Goal: Communication & Community: Answer question/provide support

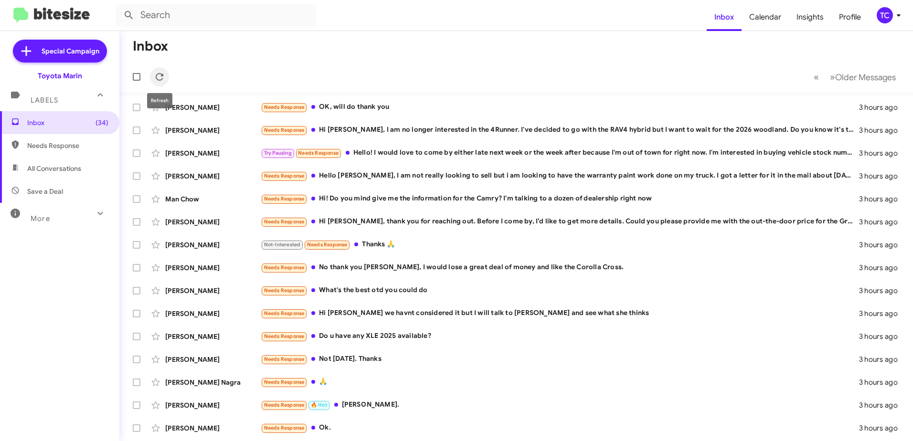
click at [164, 78] on icon at bounding box center [159, 76] width 11 height 11
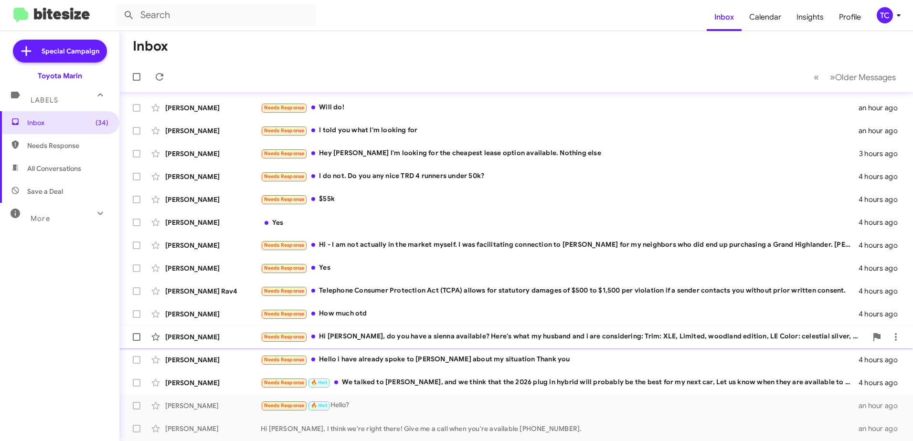
scroll to position [113, 0]
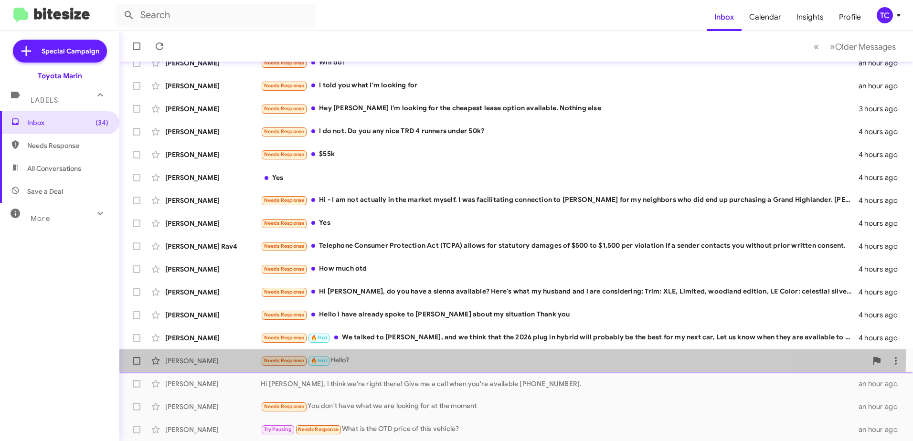
click at [367, 358] on div "Needs Response 🔥 Hot Hello?" at bounding box center [564, 360] width 606 height 11
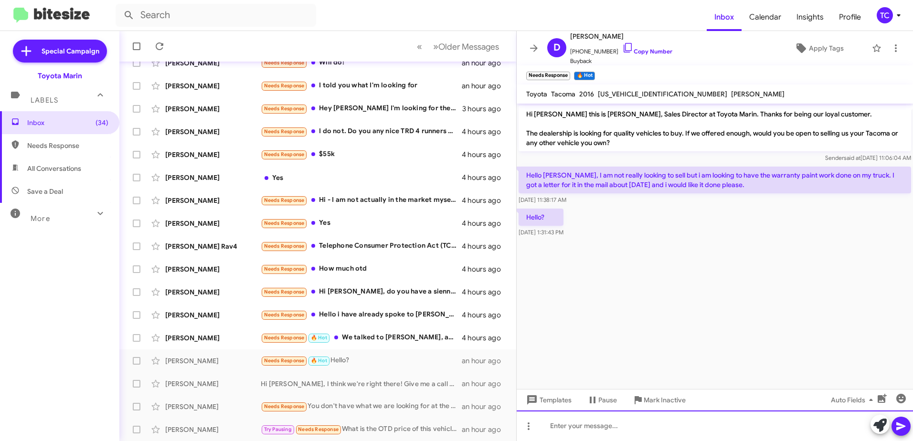
click at [659, 422] on div at bounding box center [715, 426] width 396 height 31
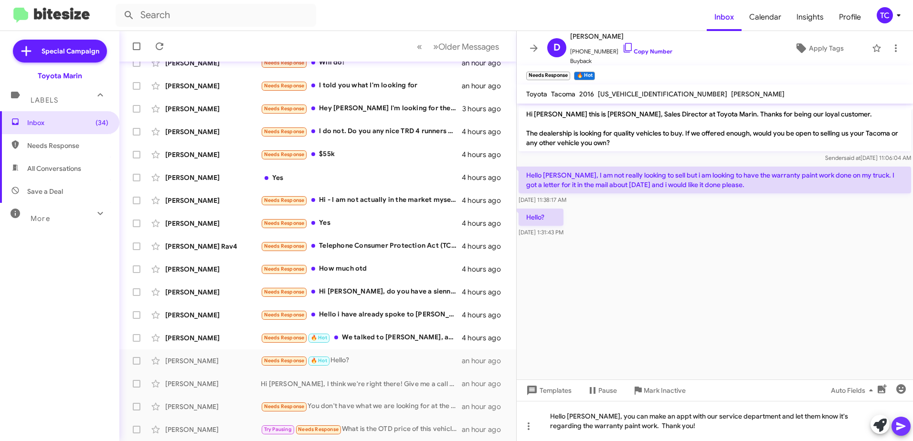
click at [901, 427] on icon at bounding box center [900, 427] width 9 height 8
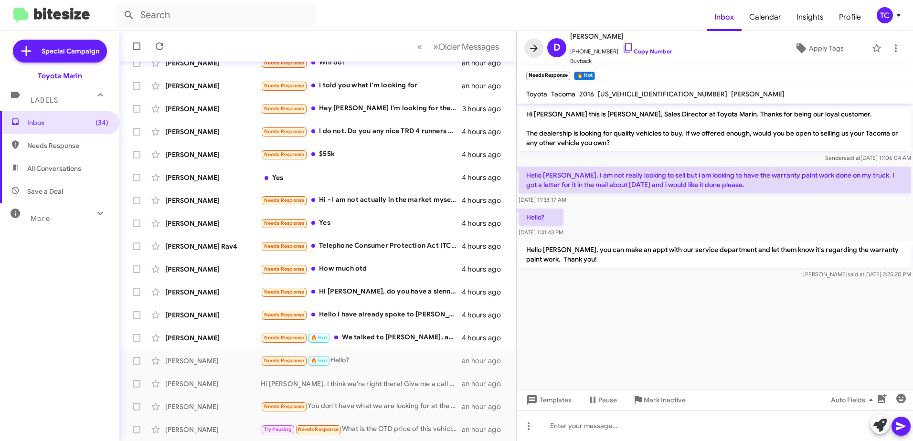
click at [535, 49] on icon at bounding box center [533, 47] width 11 height 11
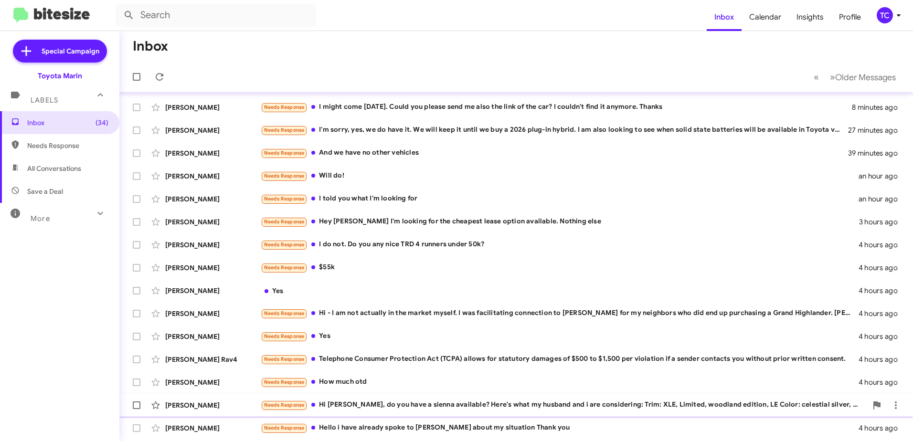
scroll to position [113, 0]
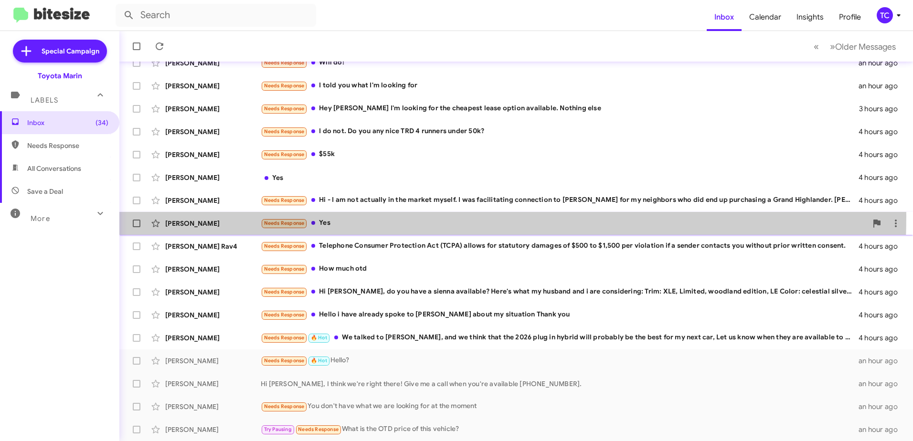
click at [322, 216] on div "[PERSON_NAME] Needs Response Yes 4 hours ago" at bounding box center [516, 223] width 778 height 19
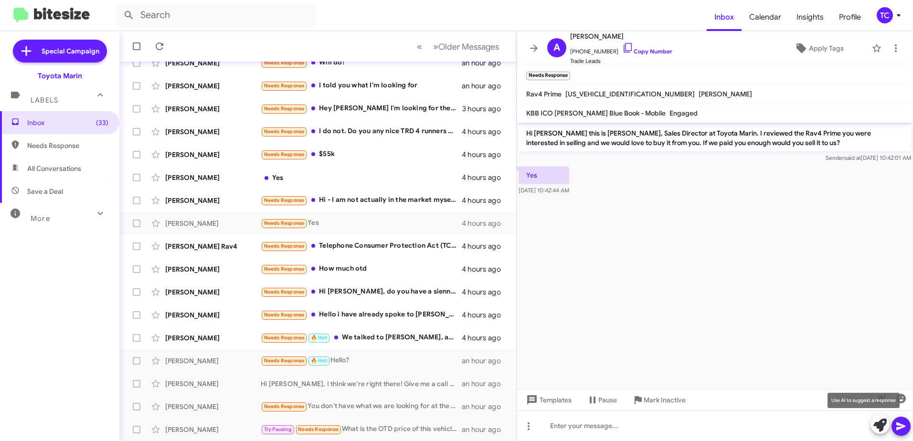
click at [881, 418] on span at bounding box center [879, 425] width 13 height 21
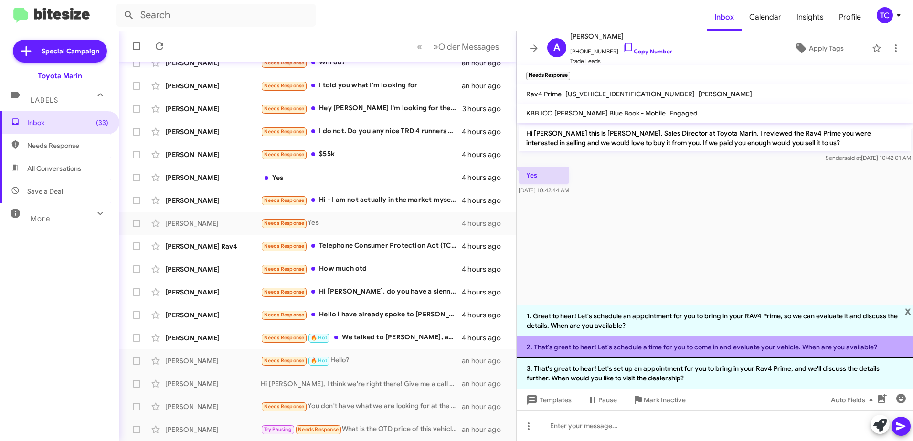
click at [634, 345] on li "2. That's great to hear! Let's schedule a time for you to come in and evaluate …" at bounding box center [715, 347] width 396 height 21
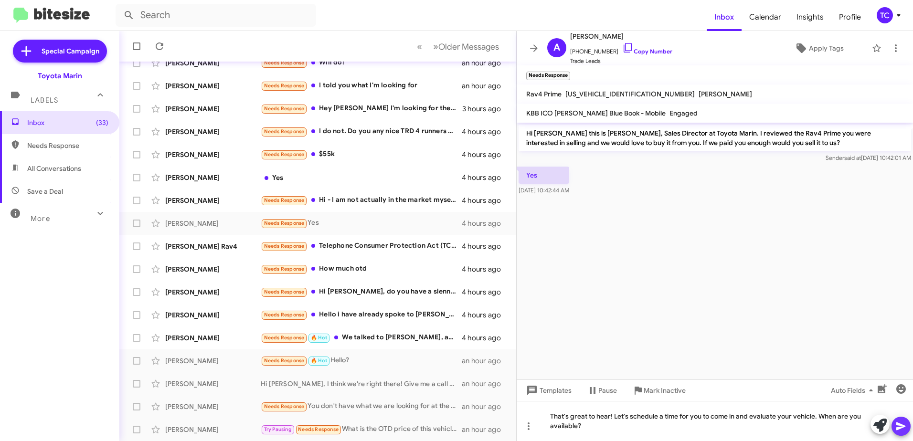
click at [908, 430] on button at bounding box center [901, 426] width 19 height 19
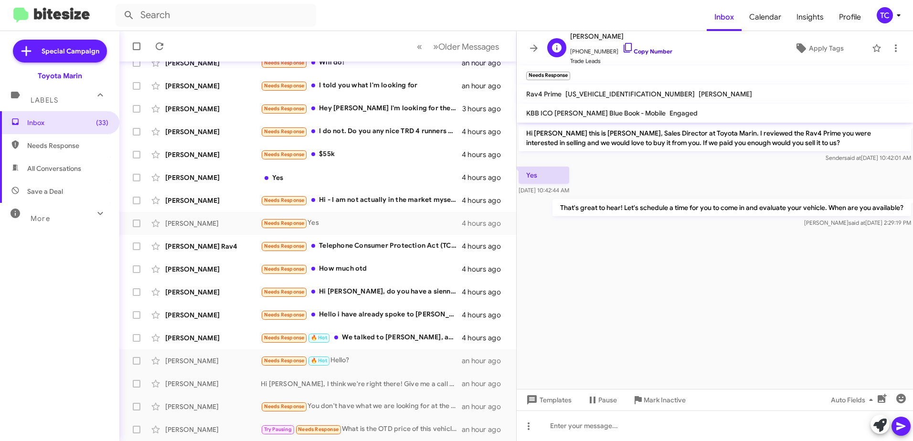
click at [622, 50] on icon at bounding box center [627, 47] width 11 height 11
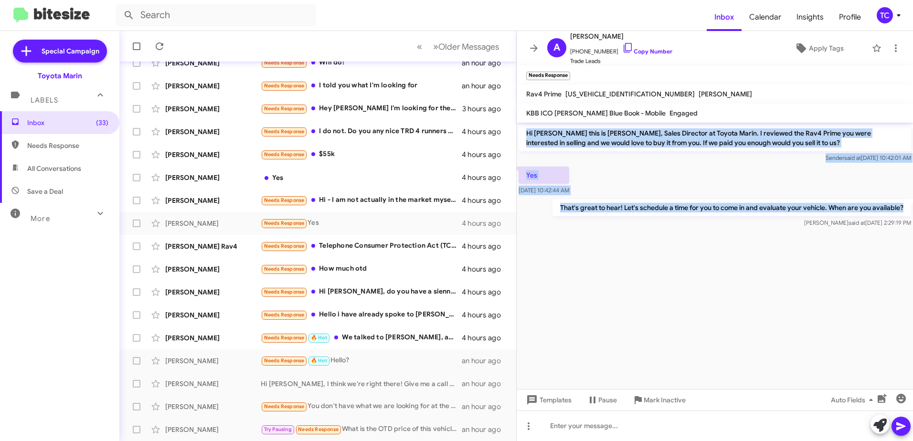
drag, startPoint x: 905, startPoint y: 207, endPoint x: 522, endPoint y: 132, distance: 390.2
click at [522, 132] on div "Hi [PERSON_NAME] this is [PERSON_NAME], Sales Director at Toyota Marin. I revie…" at bounding box center [715, 176] width 396 height 107
drag, startPoint x: 522, startPoint y: 132, endPoint x: 554, endPoint y: 138, distance: 32.4
copy div "Hi [PERSON_NAME] this is [PERSON_NAME], Sales Director at Toyota Marin. I revie…"
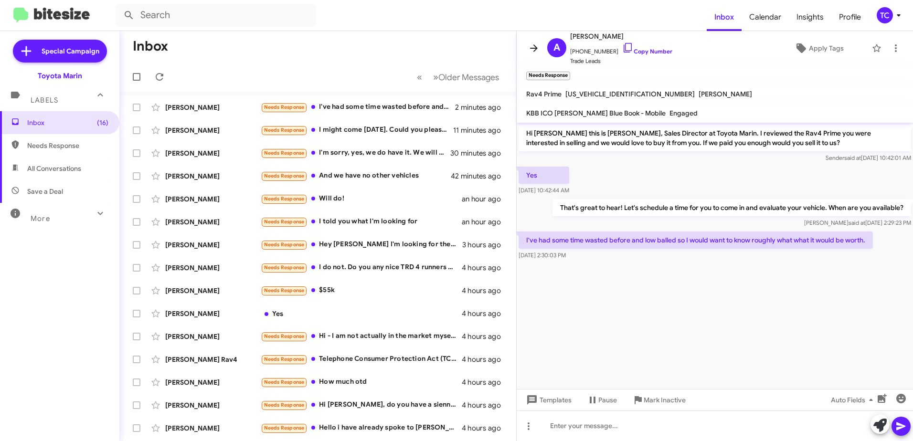
click at [532, 47] on icon at bounding box center [533, 47] width 11 height 11
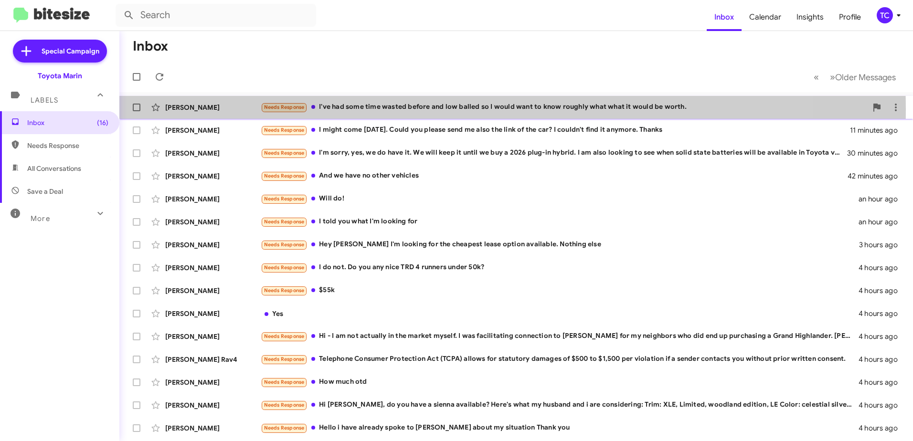
click at [435, 109] on div "Needs Response I've had some time wasted before and low balled so I would want …" at bounding box center [564, 107] width 606 height 11
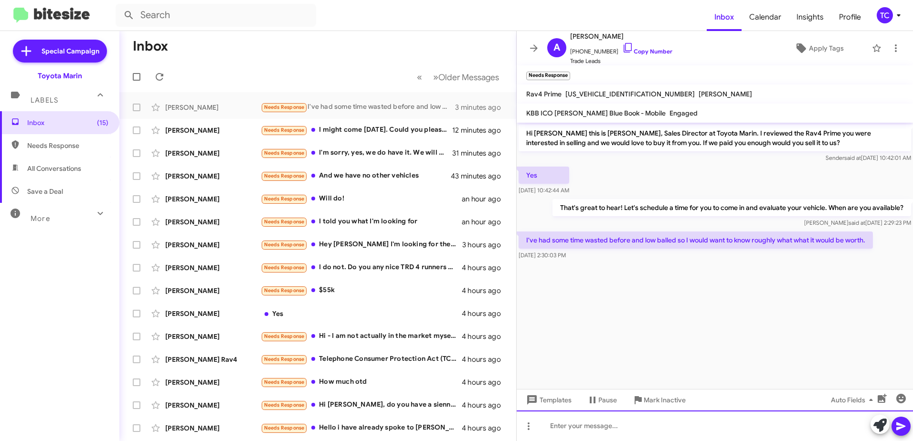
click at [680, 415] on div at bounding box center [715, 426] width 396 height 31
click at [546, 426] on div "Somewhere in the 40s but we would need to take a look a" at bounding box center [715, 426] width 396 height 31
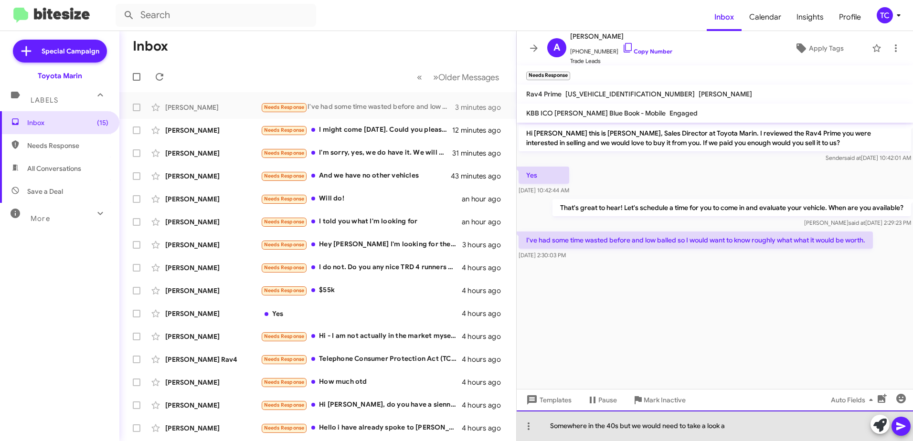
click at [736, 427] on div "Somewhere in the 40s but we would need to take a look a" at bounding box center [715, 426] width 396 height 31
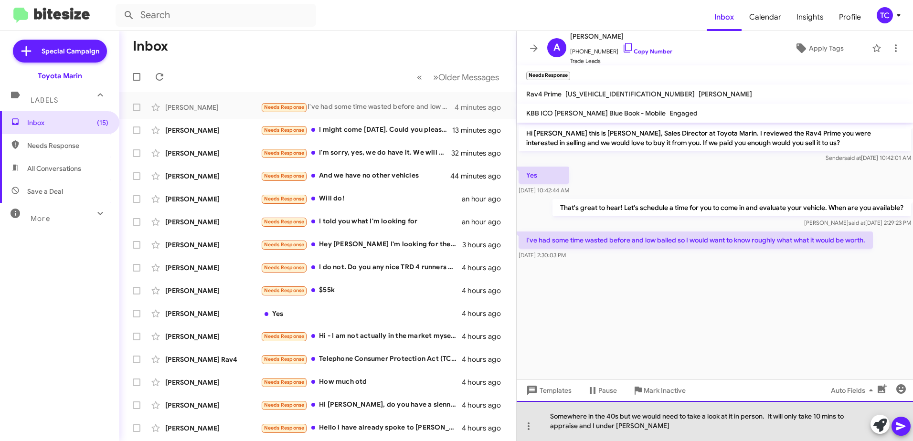
click at [643, 429] on div "Somewhere in the 40s but we would need to take a look at it in person. It will …" at bounding box center [715, 421] width 396 height 40
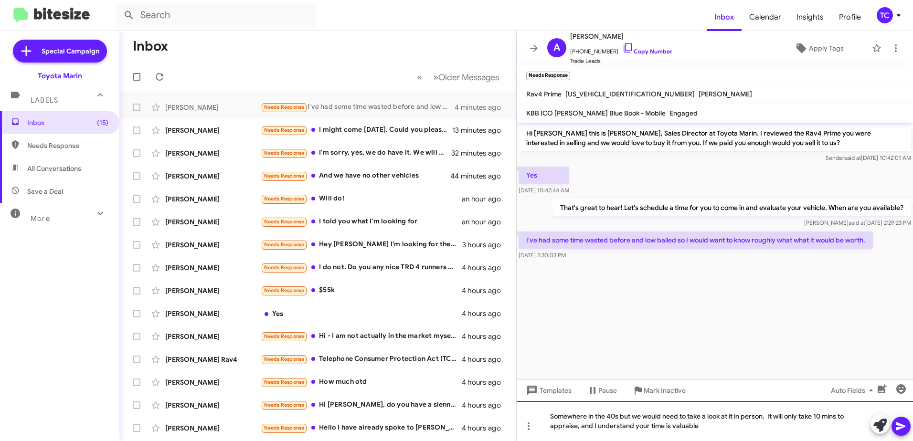
click at [705, 431] on div "Somewhere in the 40s but we would need to take a look at it in person. It will …" at bounding box center [715, 421] width 396 height 40
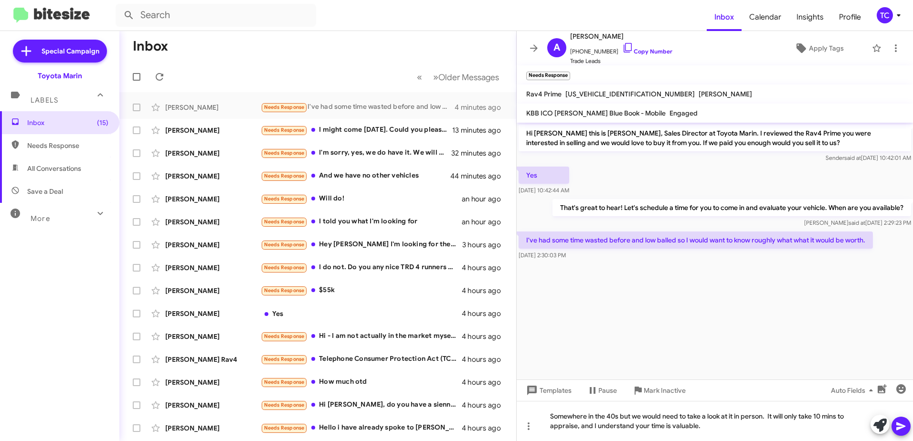
click at [900, 424] on icon at bounding box center [900, 426] width 11 height 11
